Goal: Task Accomplishment & Management: Manage account settings

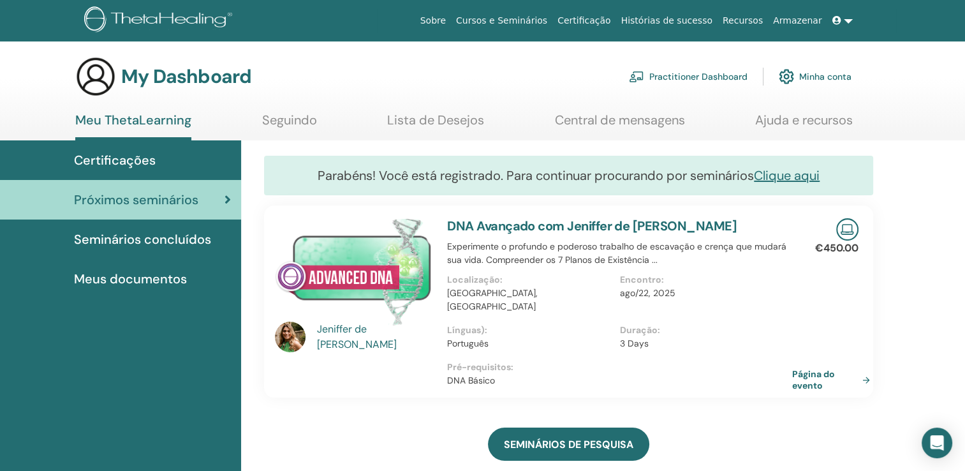
click at [815, 76] on link "Minha conta" at bounding box center [815, 77] width 73 height 28
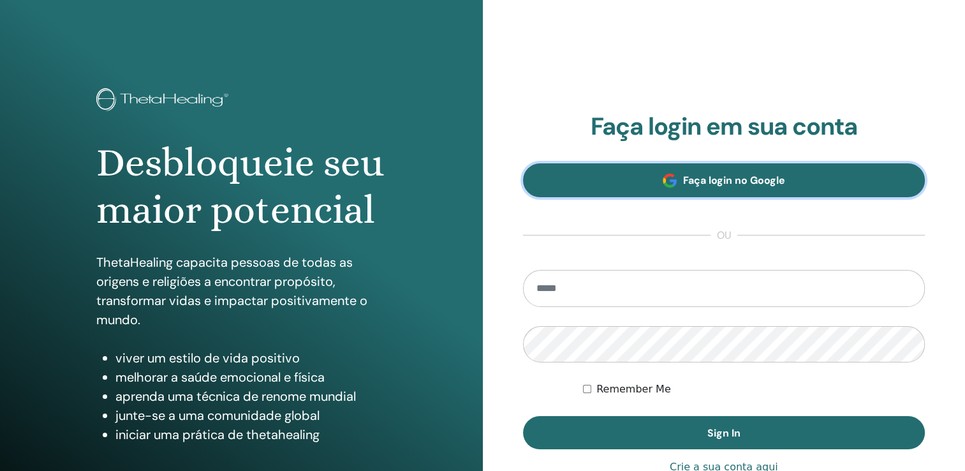
click at [725, 180] on span "Faça login no Google" at bounding box center [734, 179] width 102 height 13
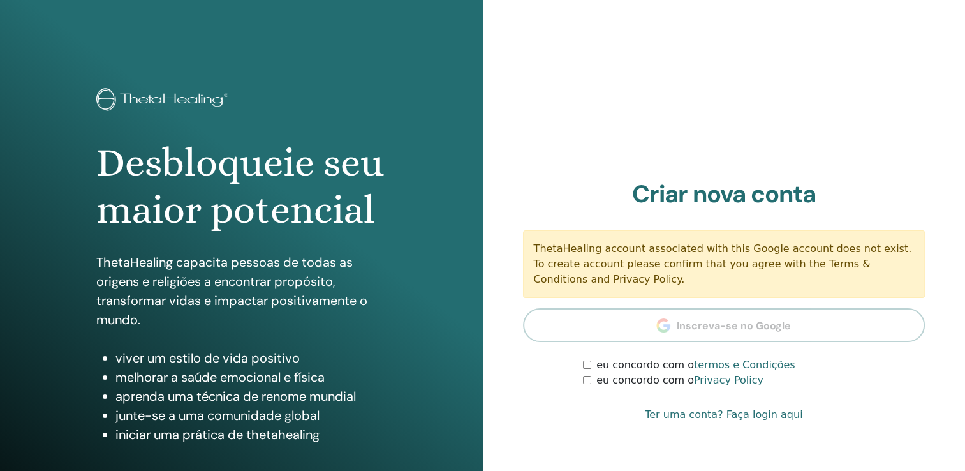
click at [671, 231] on div "ThetaHealing account associated with this Google account does not exist. To cre…" at bounding box center [724, 264] width 402 height 68
click at [581, 360] on form "eu concordo com o termos e Condições eu concordo com o Privacy Policy" at bounding box center [724, 372] width 402 height 31
click at [592, 364] on div "eu concordo com o termos e Condições" at bounding box center [754, 364] width 342 height 15
click at [585, 387] on div "eu concordo com o Privacy Policy" at bounding box center [754, 380] width 342 height 15
click at [593, 380] on div "eu concordo com o Privacy Policy" at bounding box center [754, 380] width 342 height 15
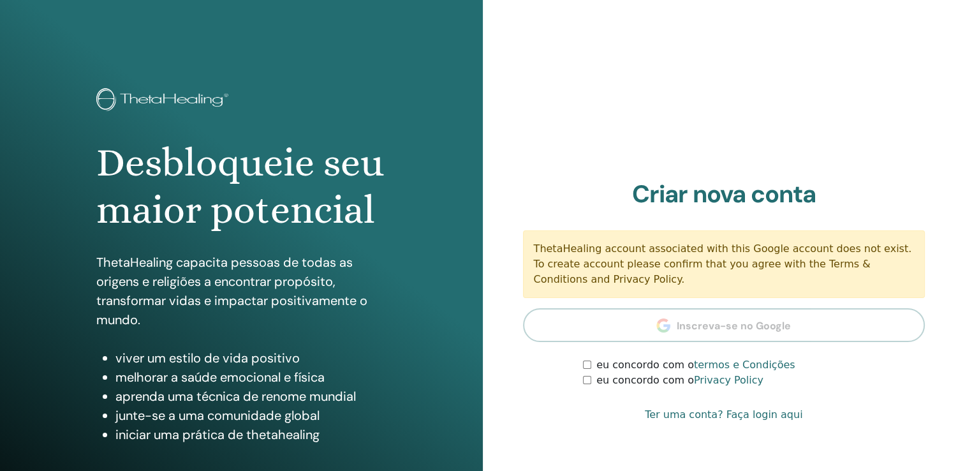
click at [593, 380] on div "eu concordo com o Privacy Policy" at bounding box center [754, 380] width 342 height 15
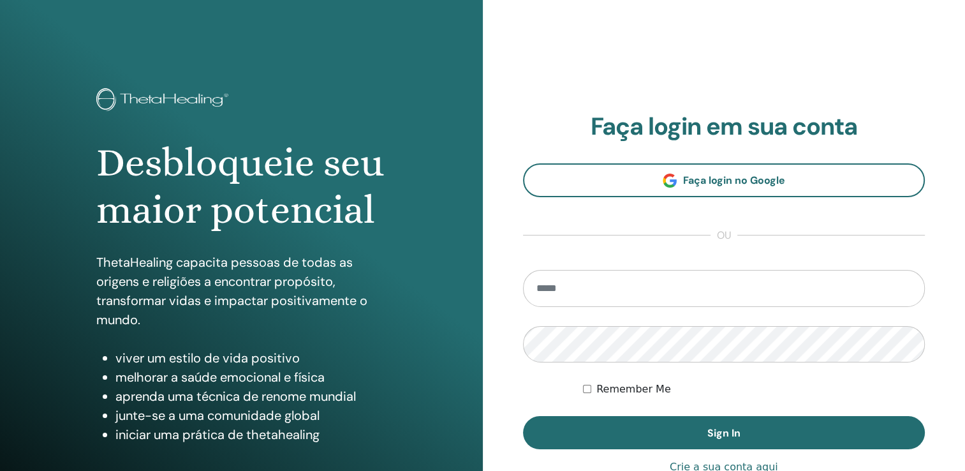
click at [675, 65] on div "**********" at bounding box center [724, 306] width 483 height 612
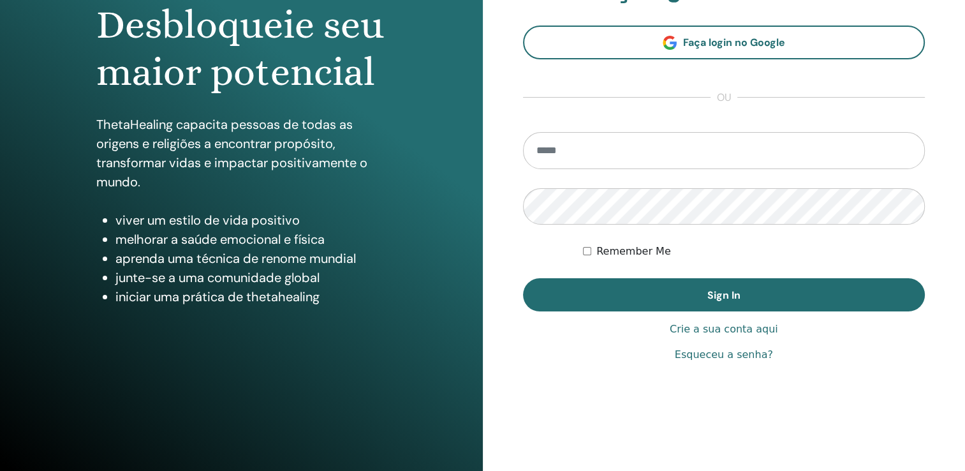
scroll to position [141, 0]
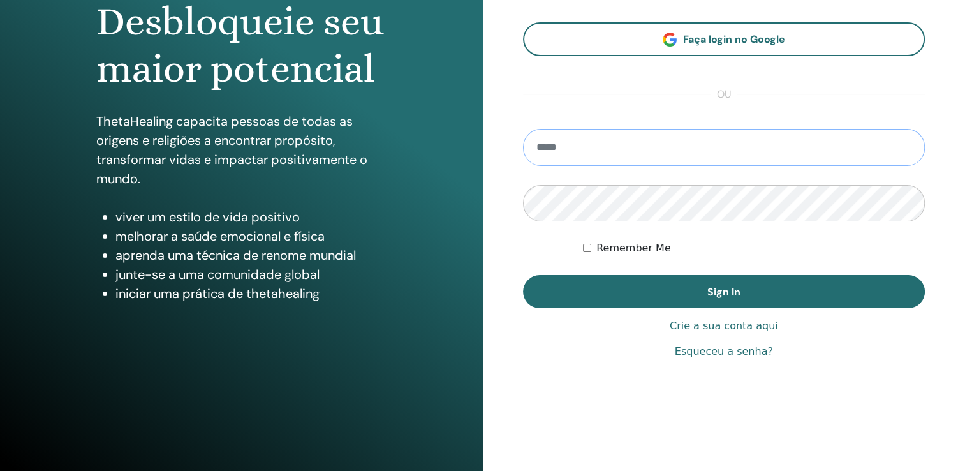
click at [584, 135] on input "email" at bounding box center [724, 147] width 402 height 37
click at [569, 144] on input "email" at bounding box center [724, 147] width 402 height 37
type input "*"
type input "**********"
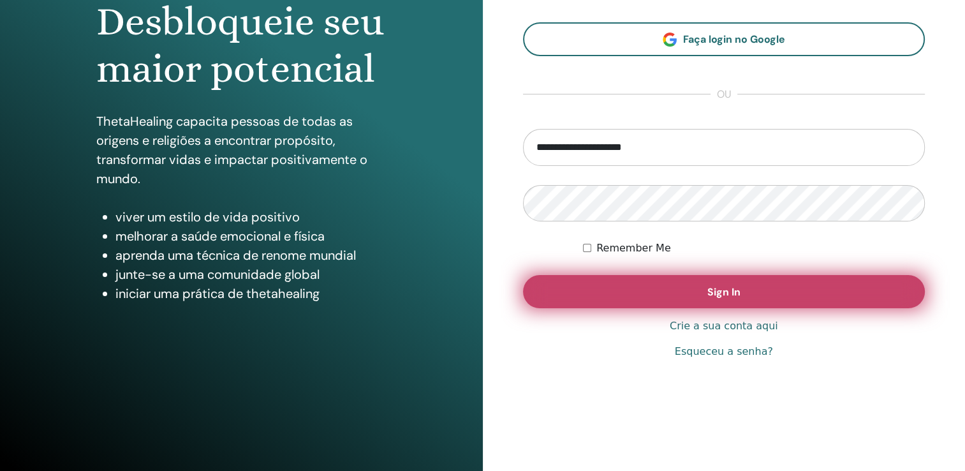
click at [571, 292] on button "Sign In" at bounding box center [724, 291] width 402 height 33
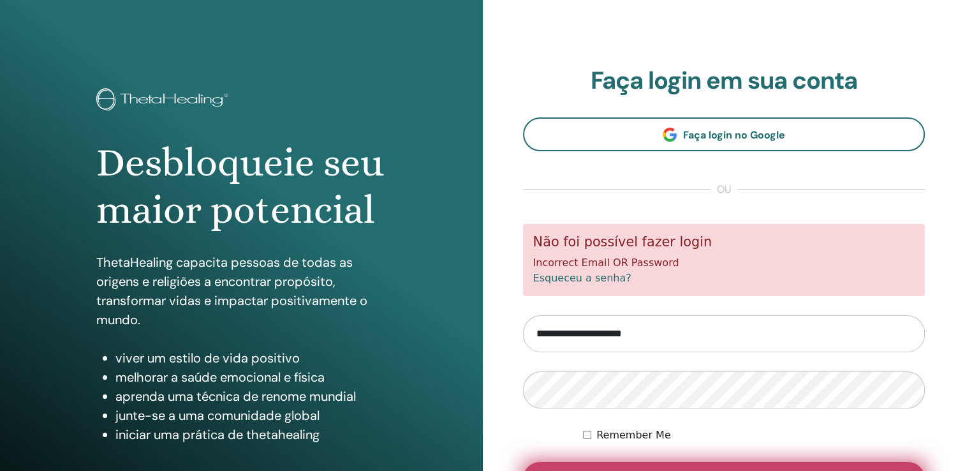
click at [625, 466] on button "Sign In" at bounding box center [724, 478] width 402 height 33
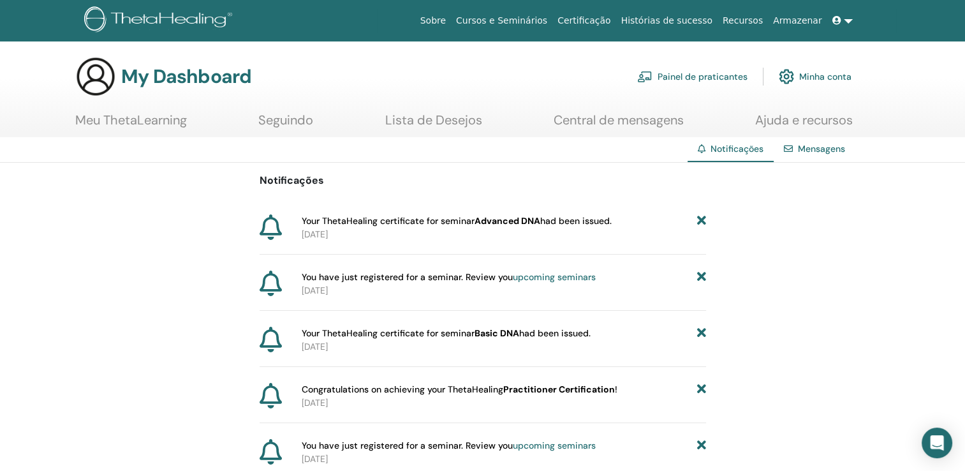
click at [152, 119] on link "Meu ThetaLearning" at bounding box center [131, 124] width 112 height 25
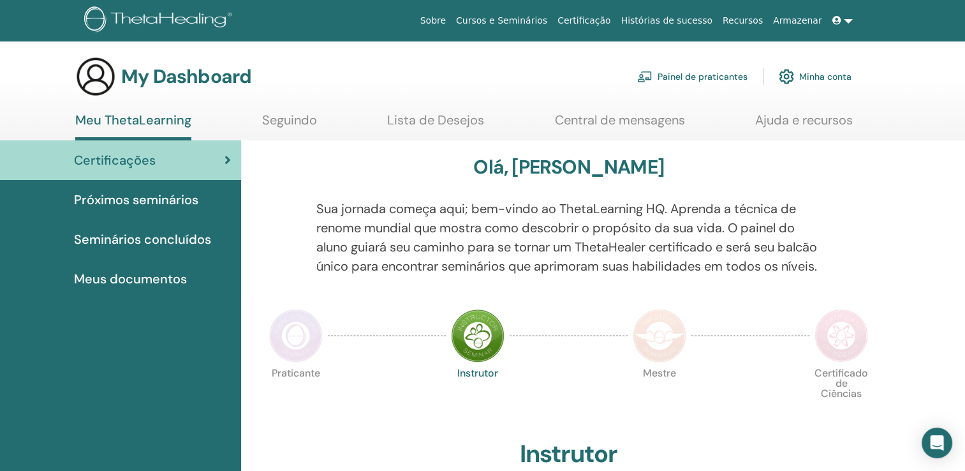
click at [545, 394] on div "Praticante Instrutor Mestre Certificado de Ciências" at bounding box center [568, 399] width 609 height 69
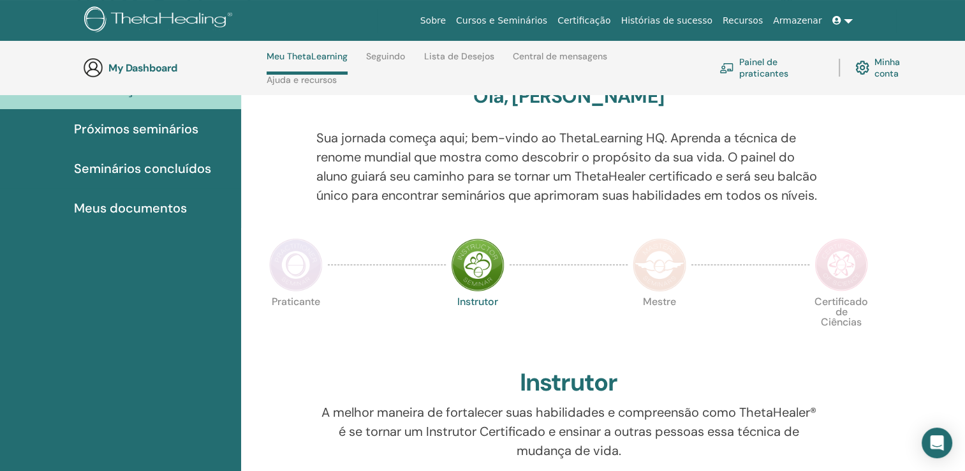
scroll to position [105, 0]
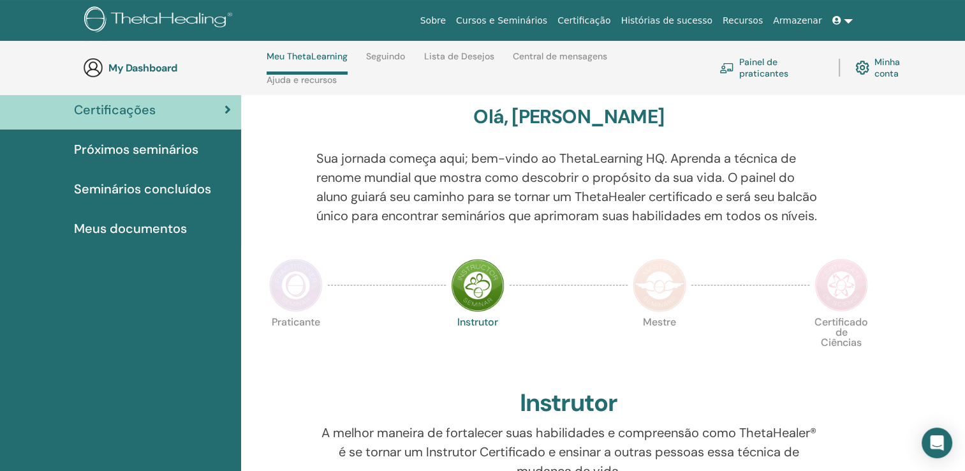
click at [91, 147] on span "Próximos seminários" at bounding box center [136, 149] width 124 height 19
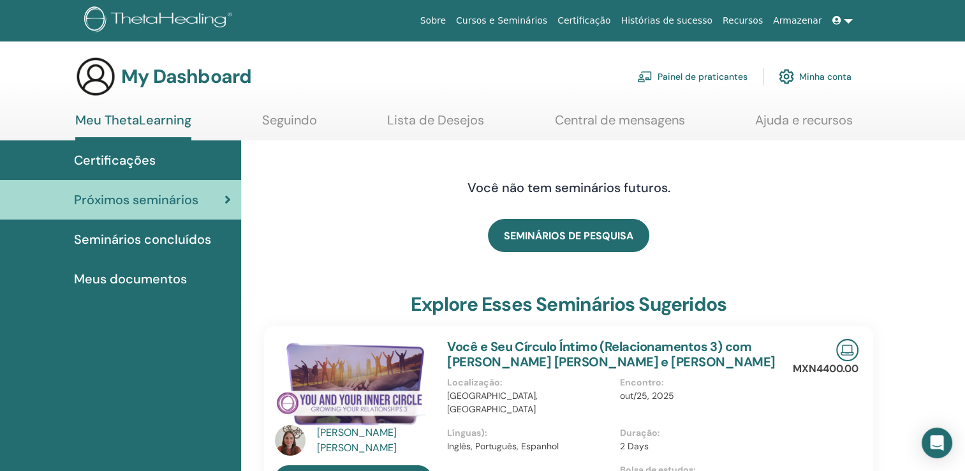
click at [386, 247] on div "SEMINÁRIOS DE PESQUISA" at bounding box center [568, 235] width 609 height 64
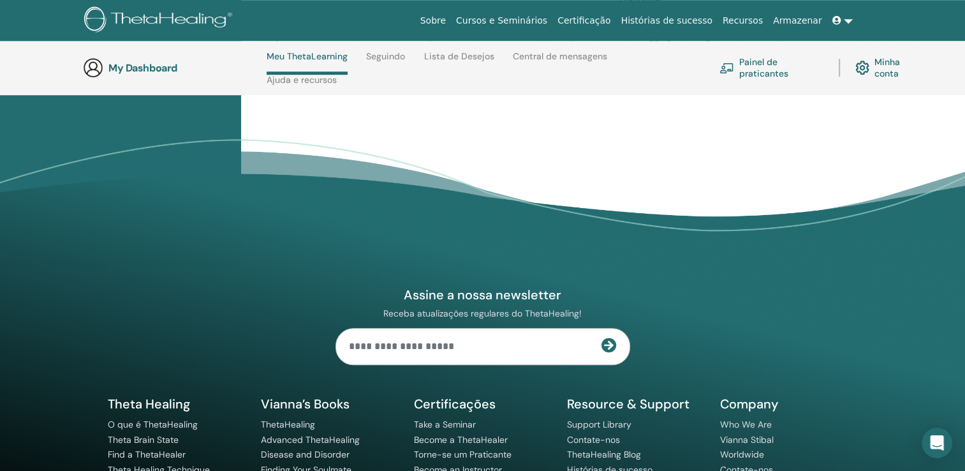
scroll to position [1049, 0]
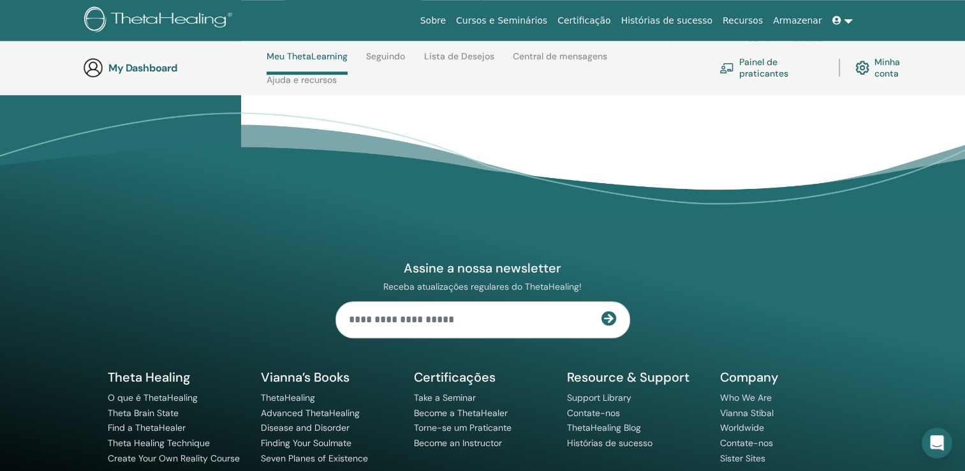
click at [410, 320] on input "text" at bounding box center [468, 320] width 265 height 36
type input "**********"
click at [610, 315] on icon at bounding box center [609, 318] width 15 height 15
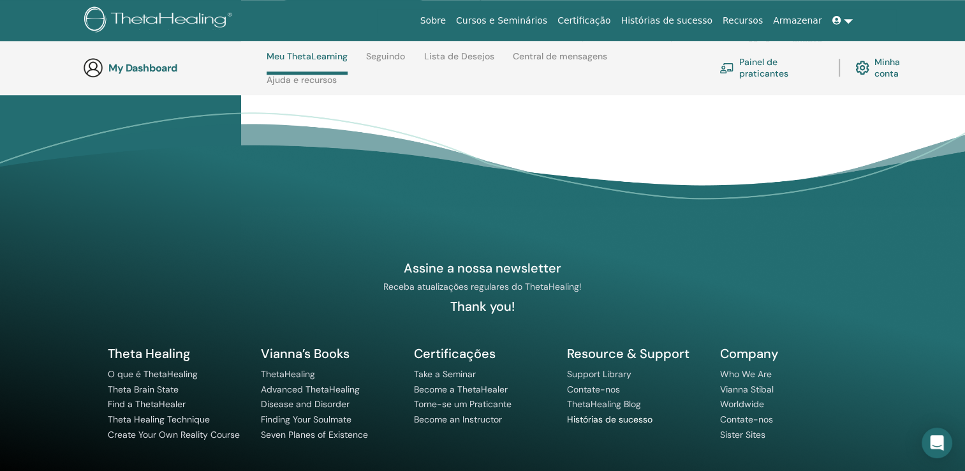
click at [587, 417] on link "Histórias de sucesso" at bounding box center [609, 418] width 85 height 11
